Goal: Task Accomplishment & Management: Manage account settings

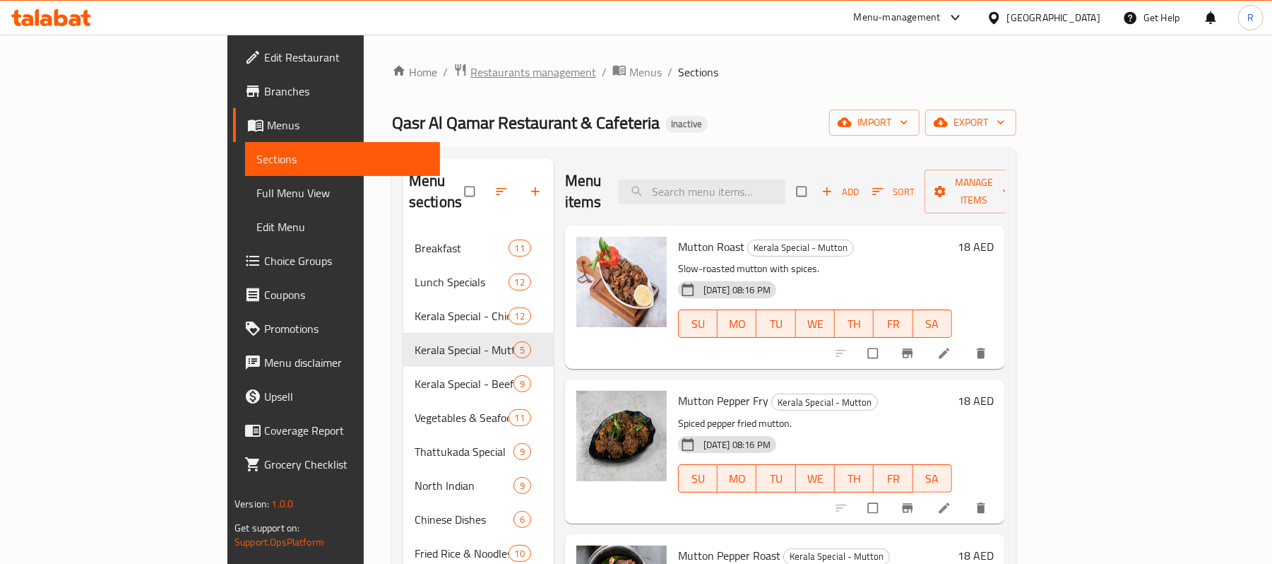
click at [470, 71] on span "Restaurants management" at bounding box center [533, 72] width 126 height 17
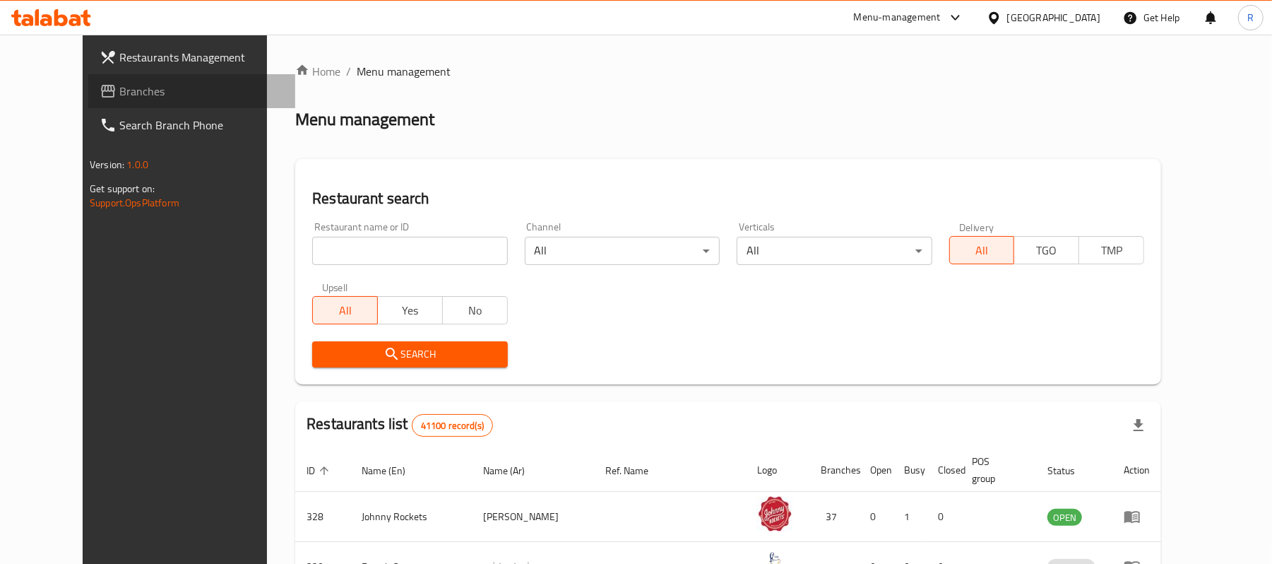
click at [139, 90] on span "Branches" at bounding box center [201, 91] width 165 height 17
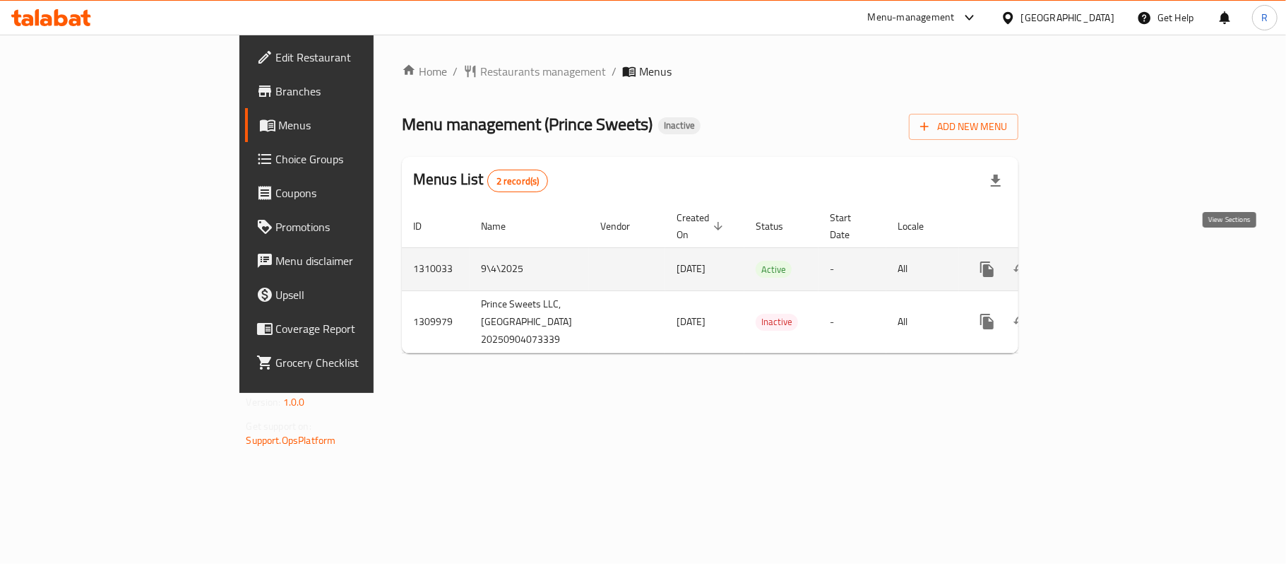
click at [1095, 263] on icon "enhanced table" at bounding box center [1089, 269] width 13 height 13
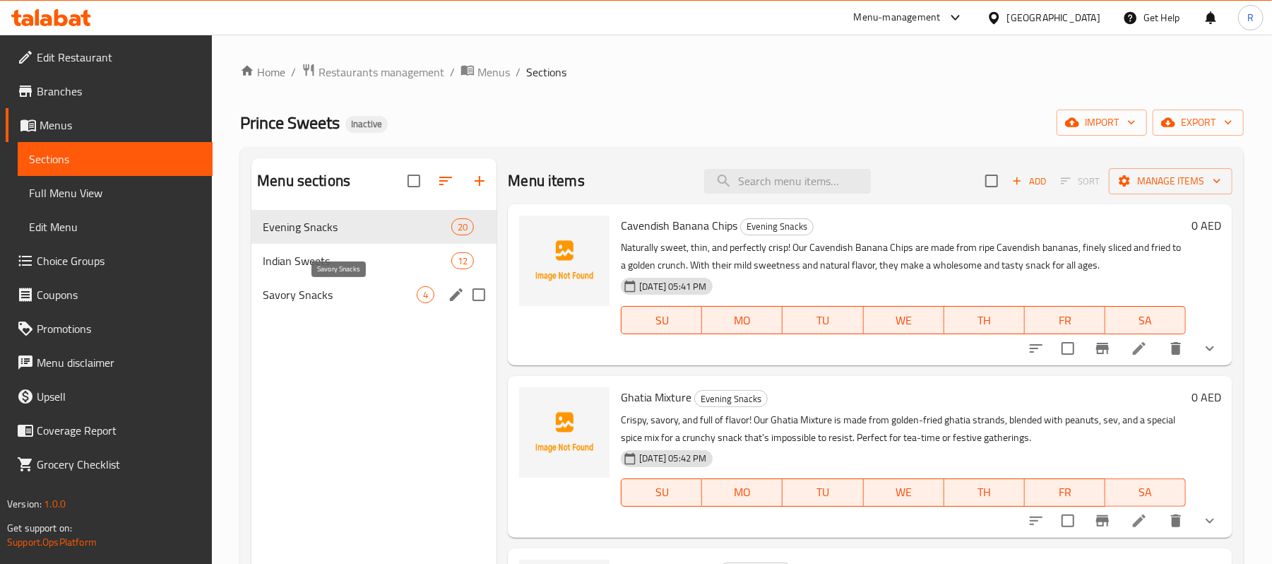
click at [331, 297] on span "Savory Snacks" at bounding box center [340, 294] width 154 height 17
